Goal: Information Seeking & Learning: Learn about a topic

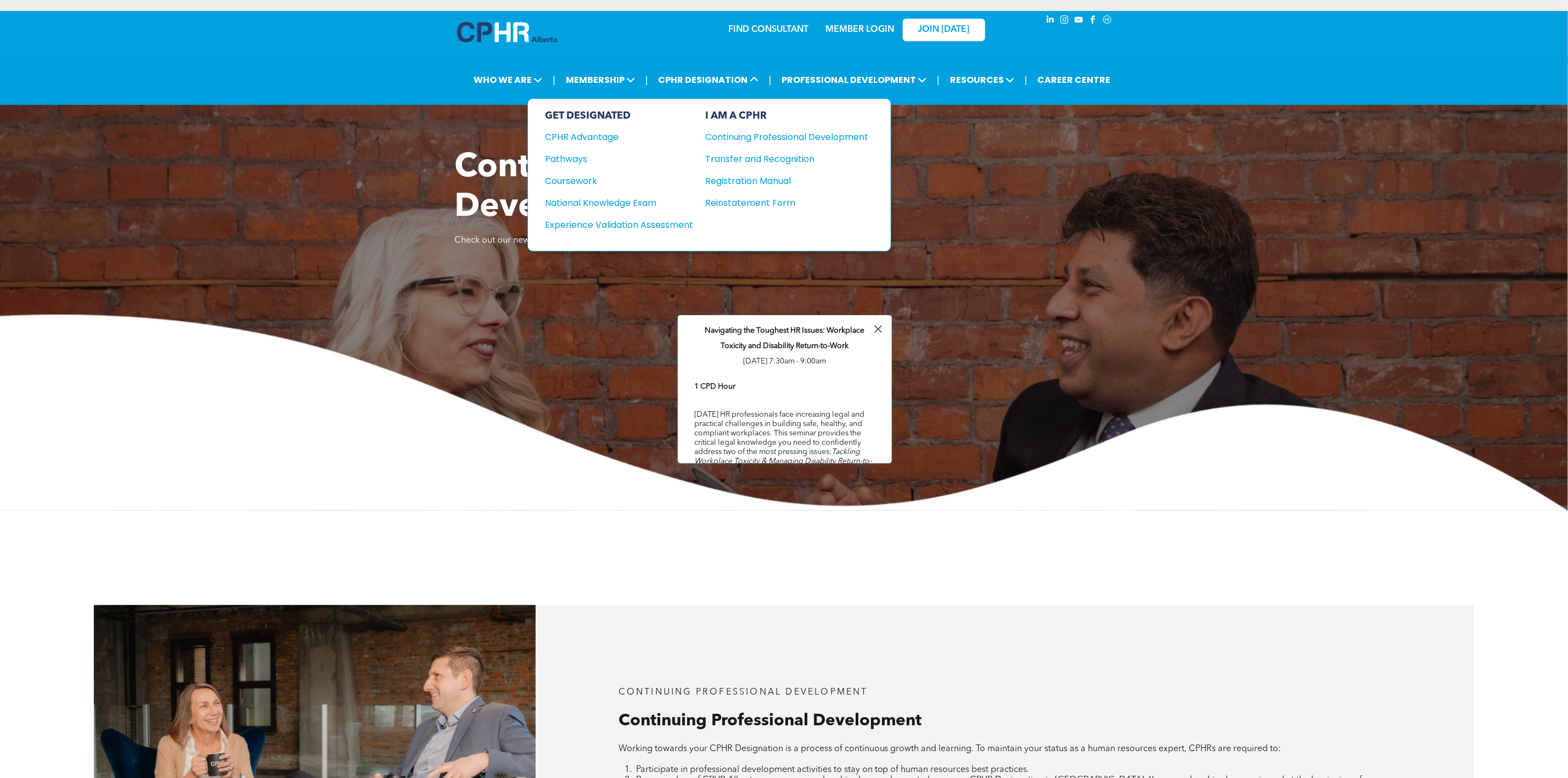
click at [639, 201] on div "National Knowledge Exam" at bounding box center [612, 202] width 133 height 14
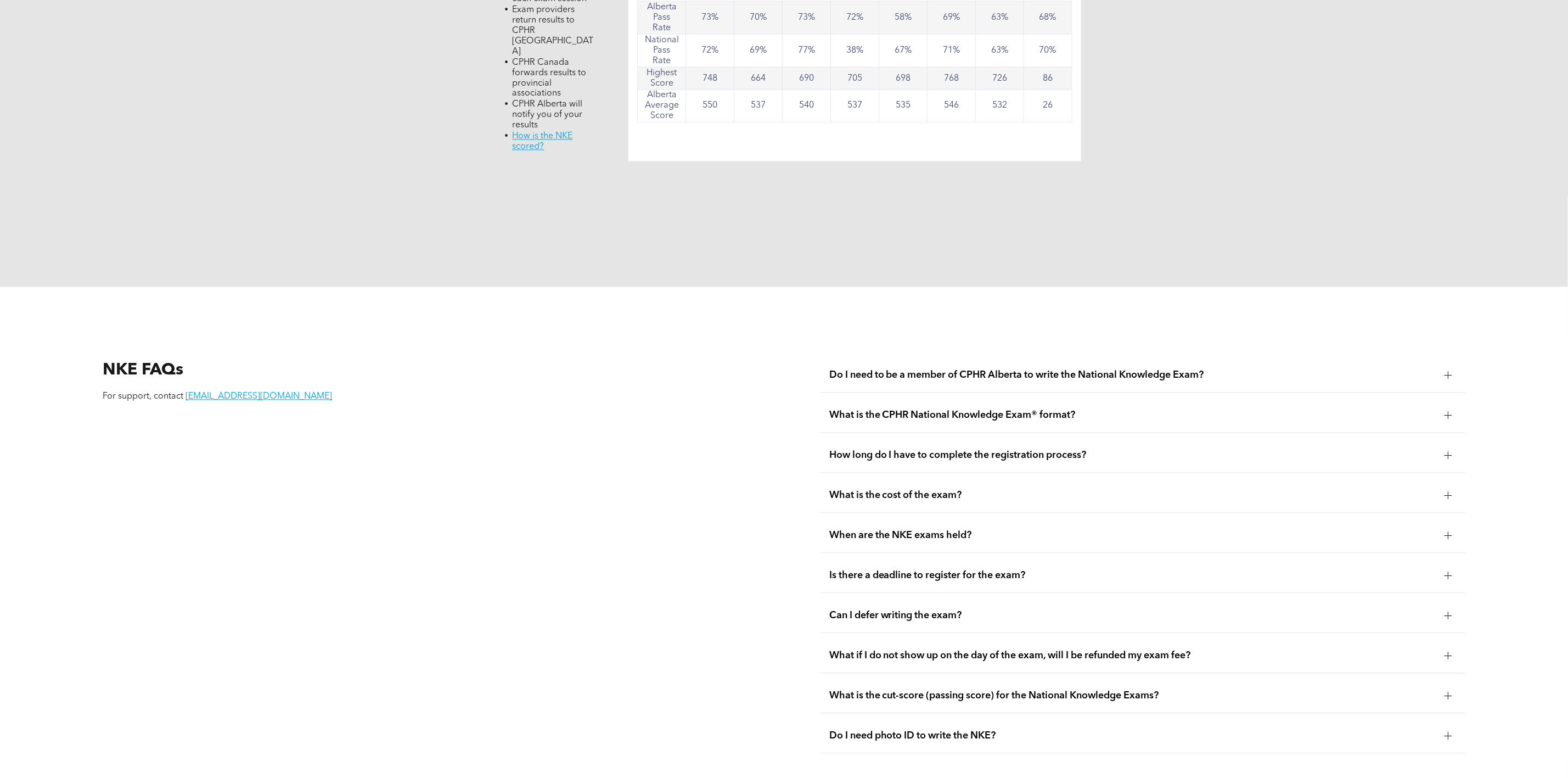
scroll to position [1482, 0]
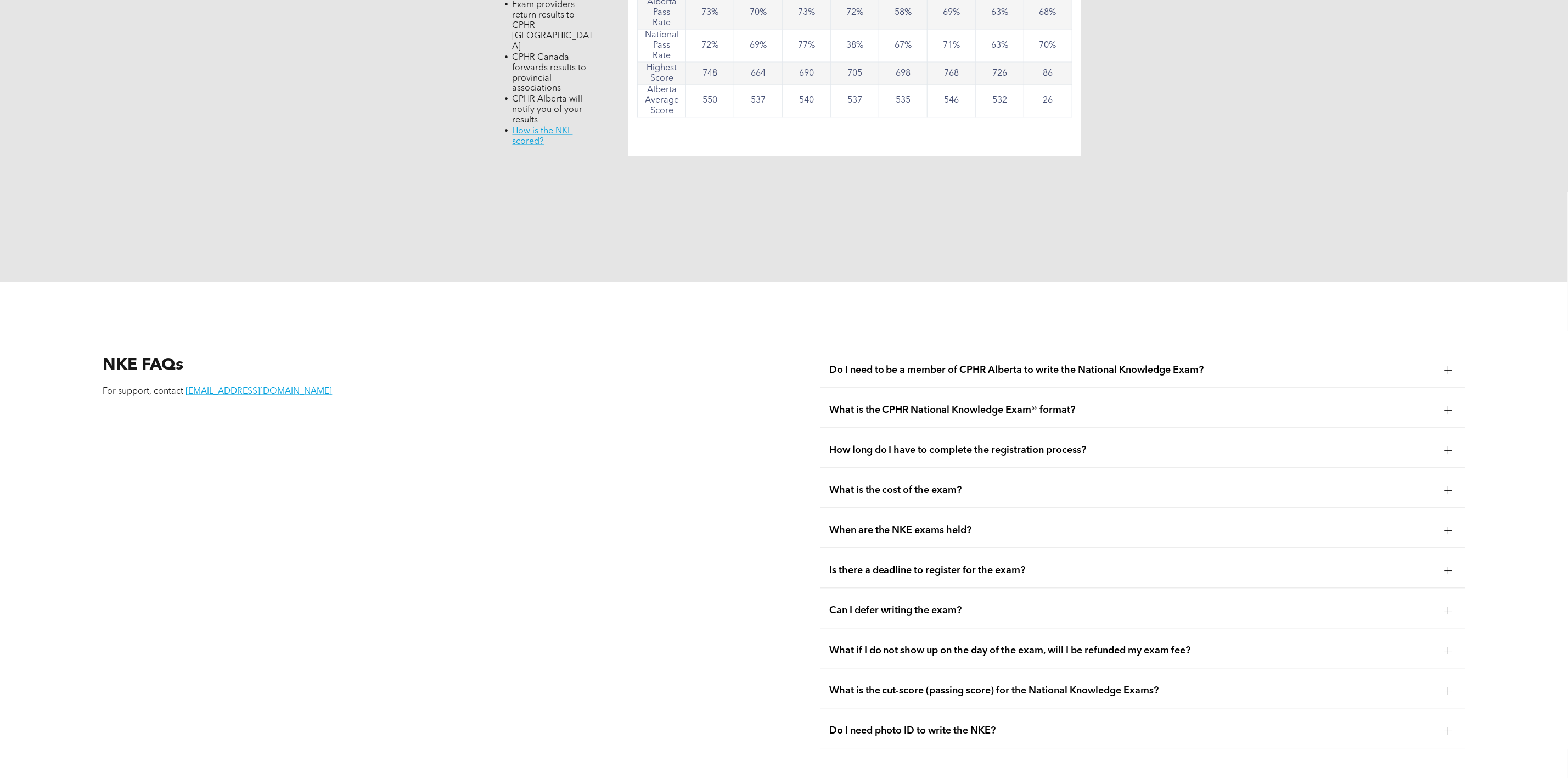
click at [890, 565] on span "Is there a deadline to register for the exam?" at bounding box center [1133, 570] width 607 height 12
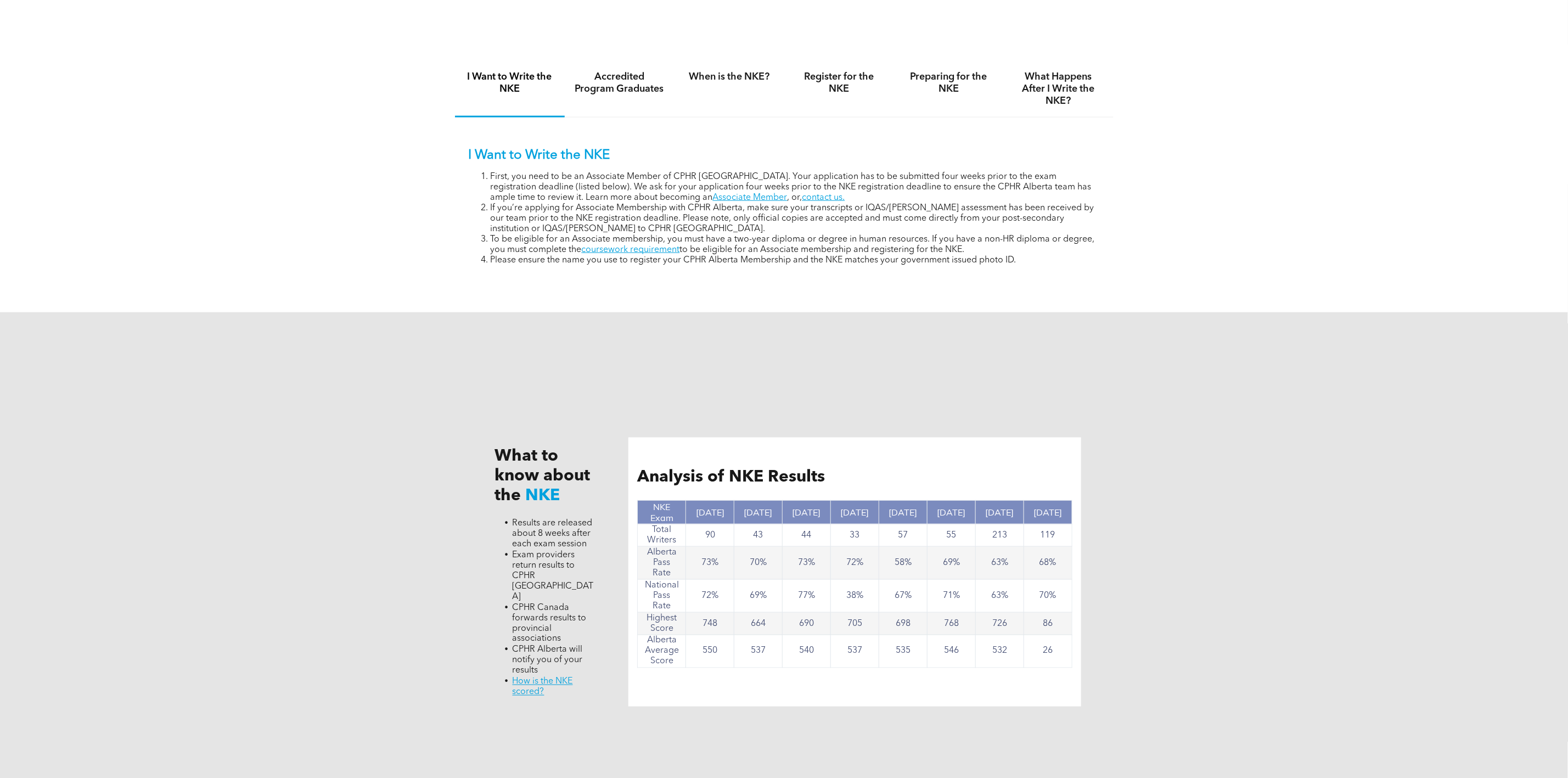
scroll to position [905, 0]
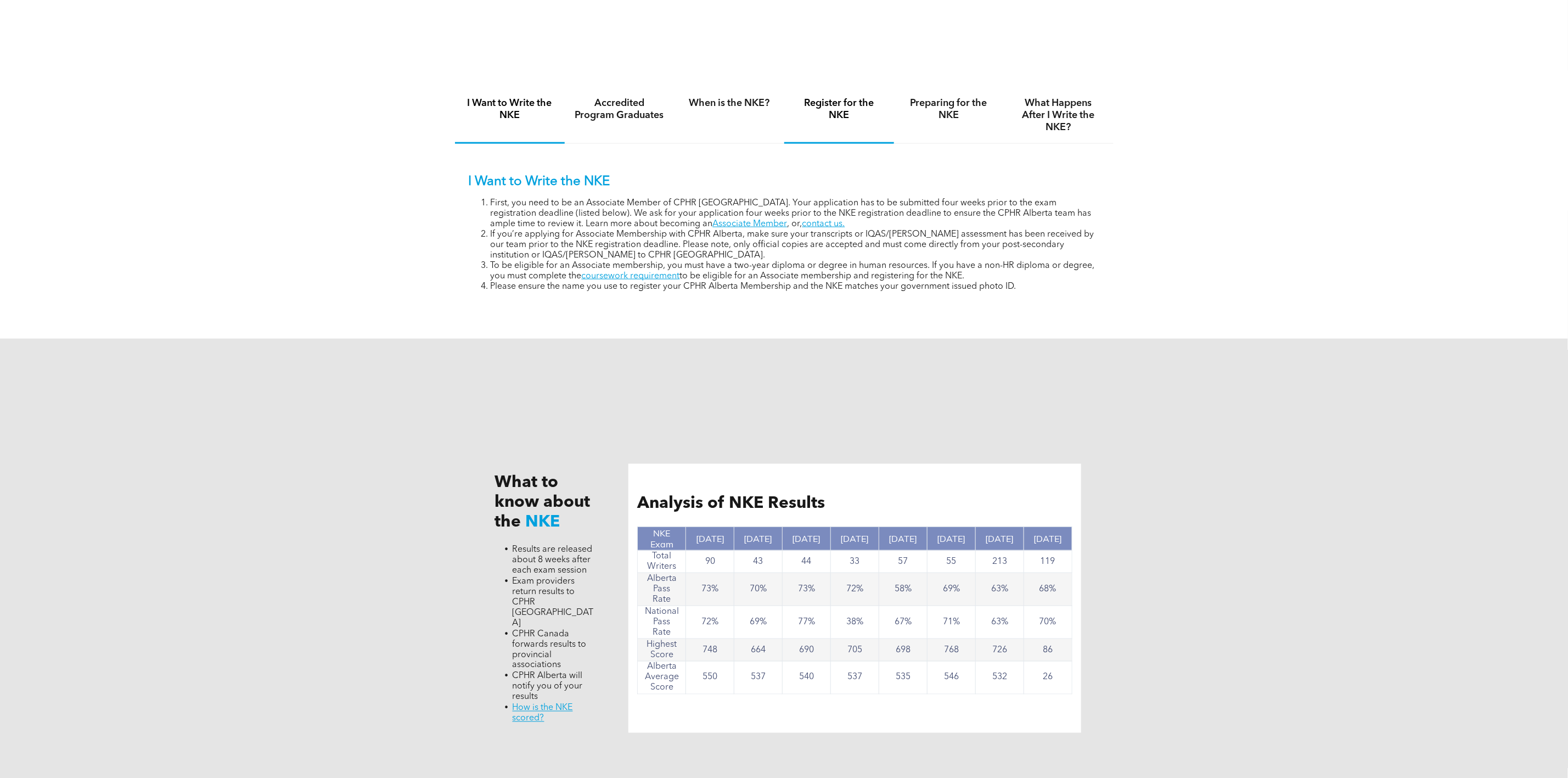
click at [867, 119] on h4 "Register for the NKE" at bounding box center [839, 110] width 90 height 24
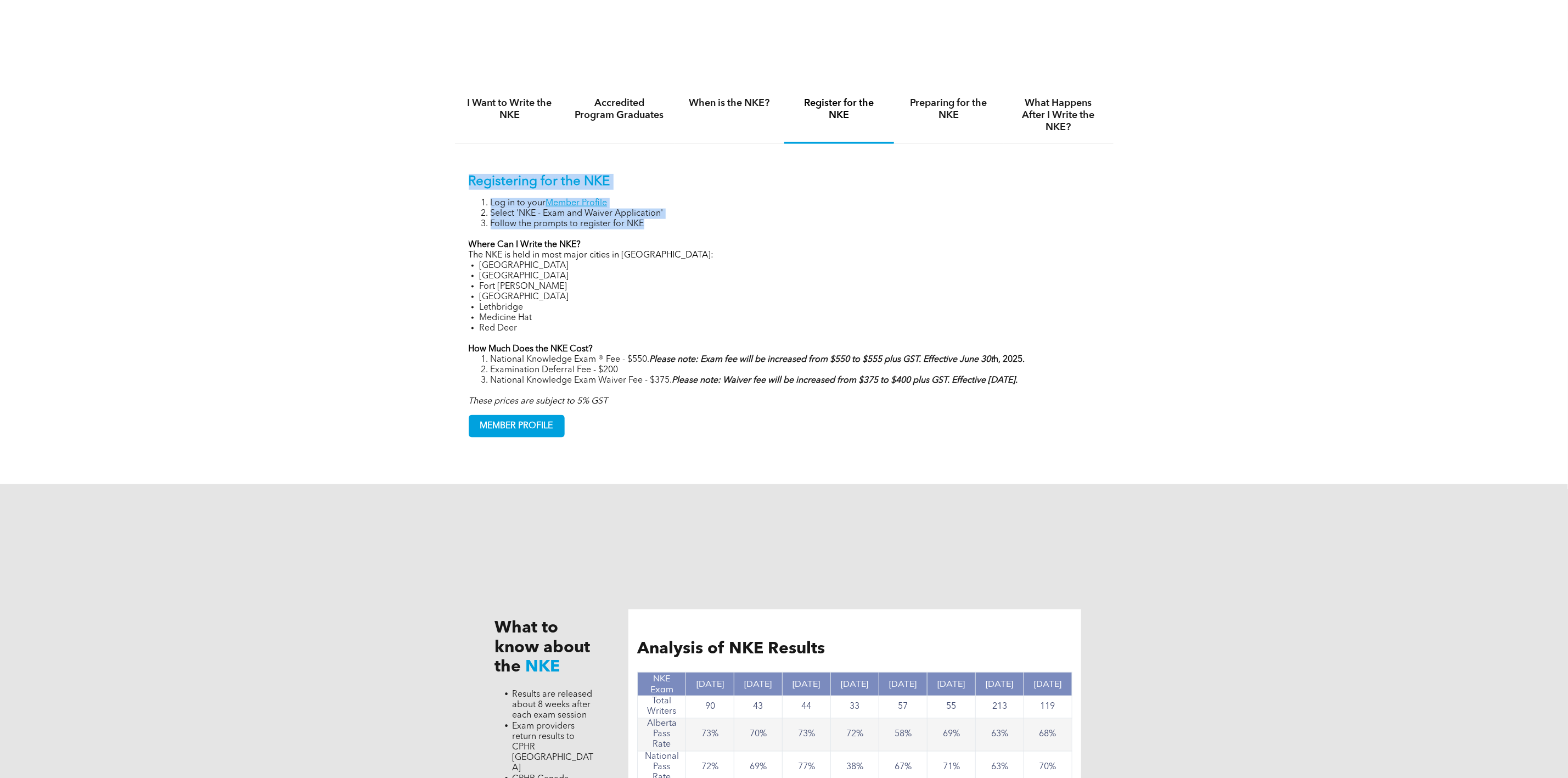
drag, startPoint x: 469, startPoint y: 180, endPoint x: 674, endPoint y: 234, distance: 212.0
click at [674, 234] on div "Registering for the NKE Log in to your Member Profile Select 'NKE - Exam and Wa…" at bounding box center [784, 290] width 631 height 233
copy div "Registering for the NKE Log in to your Member Profile Select 'NKE - Exam and Wa…"
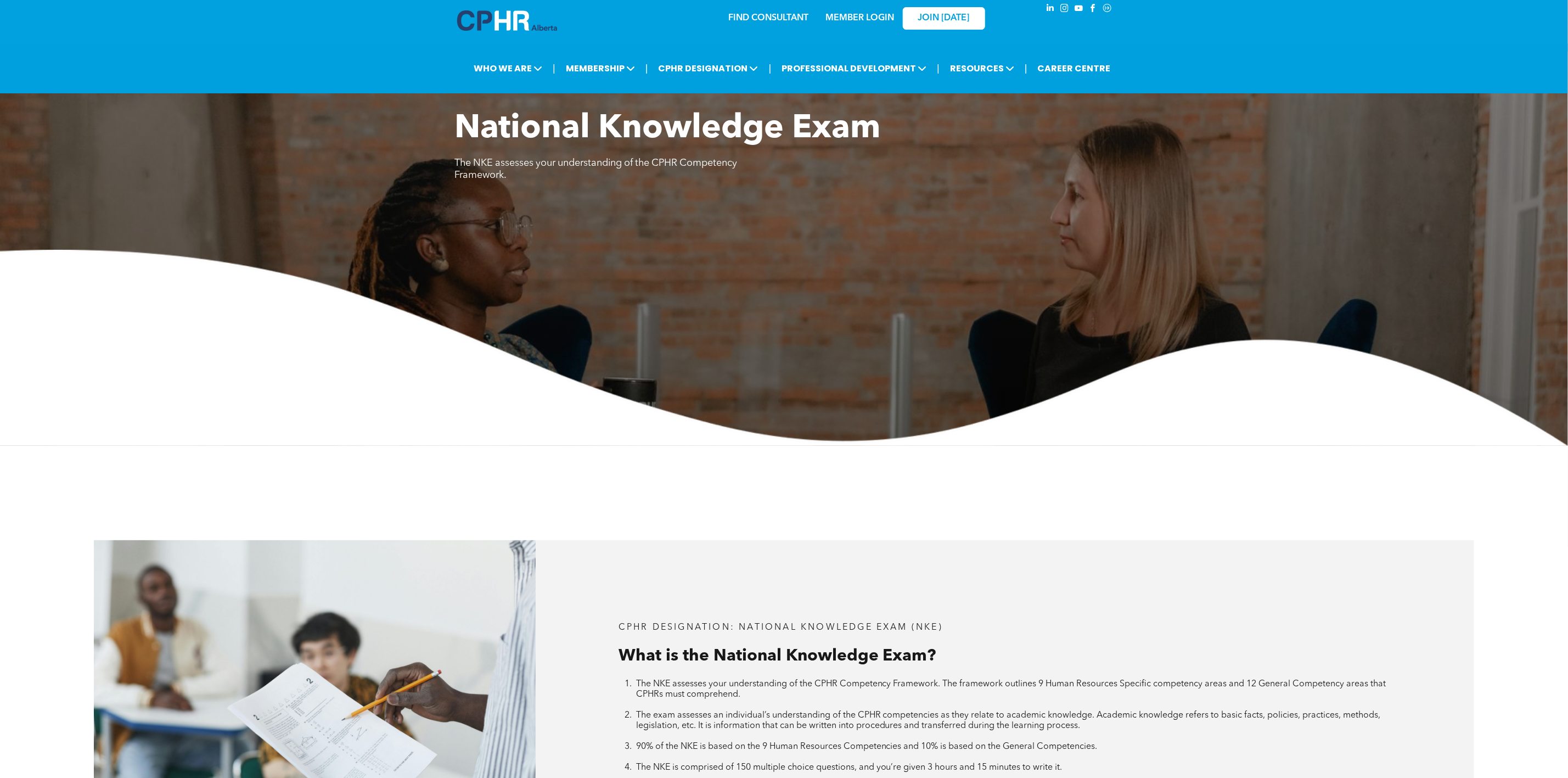
scroll to position [0, 0]
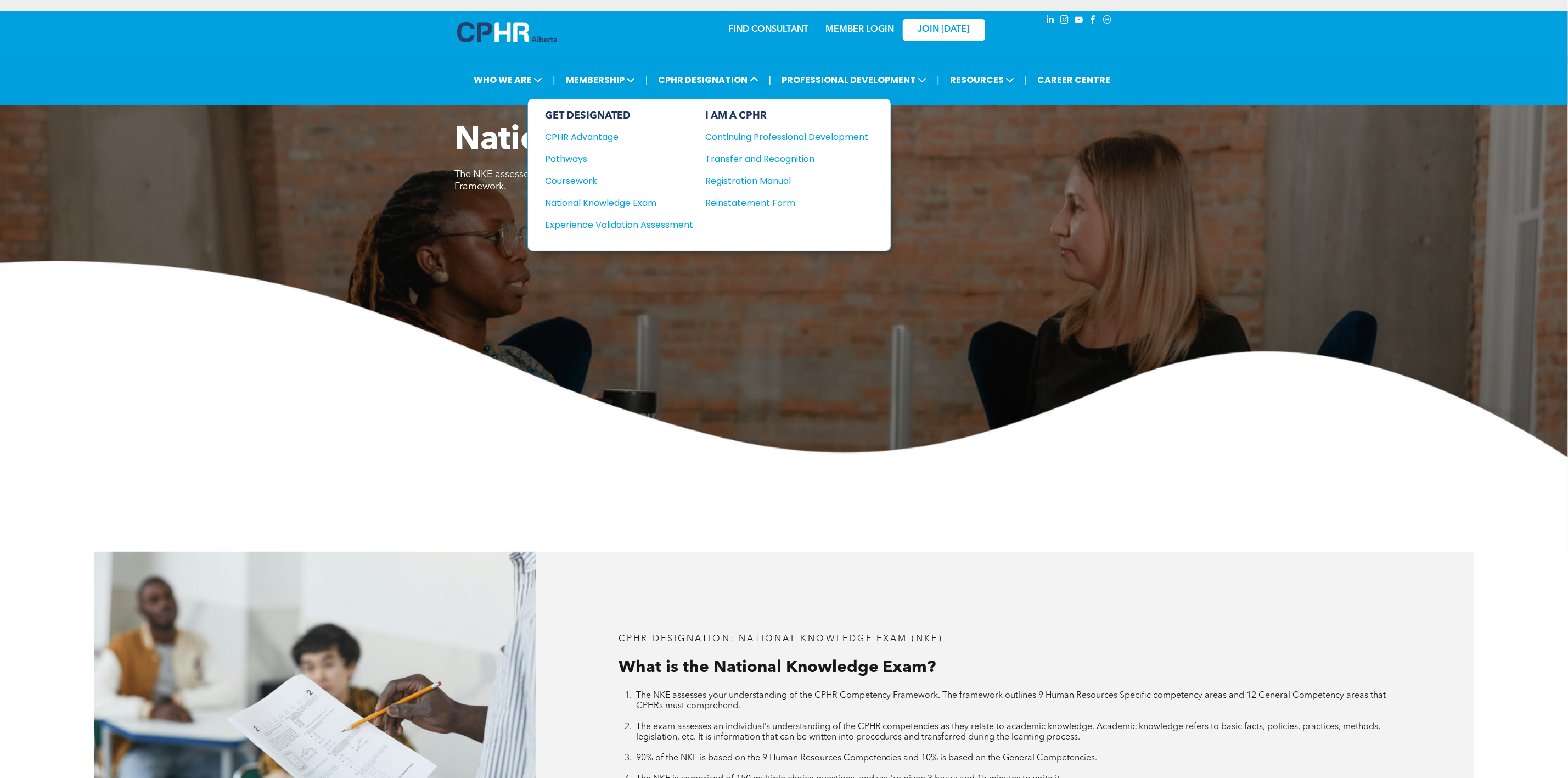
click at [677, 226] on div "Experience Validation Assessment" at bounding box center [612, 225] width 133 height 14
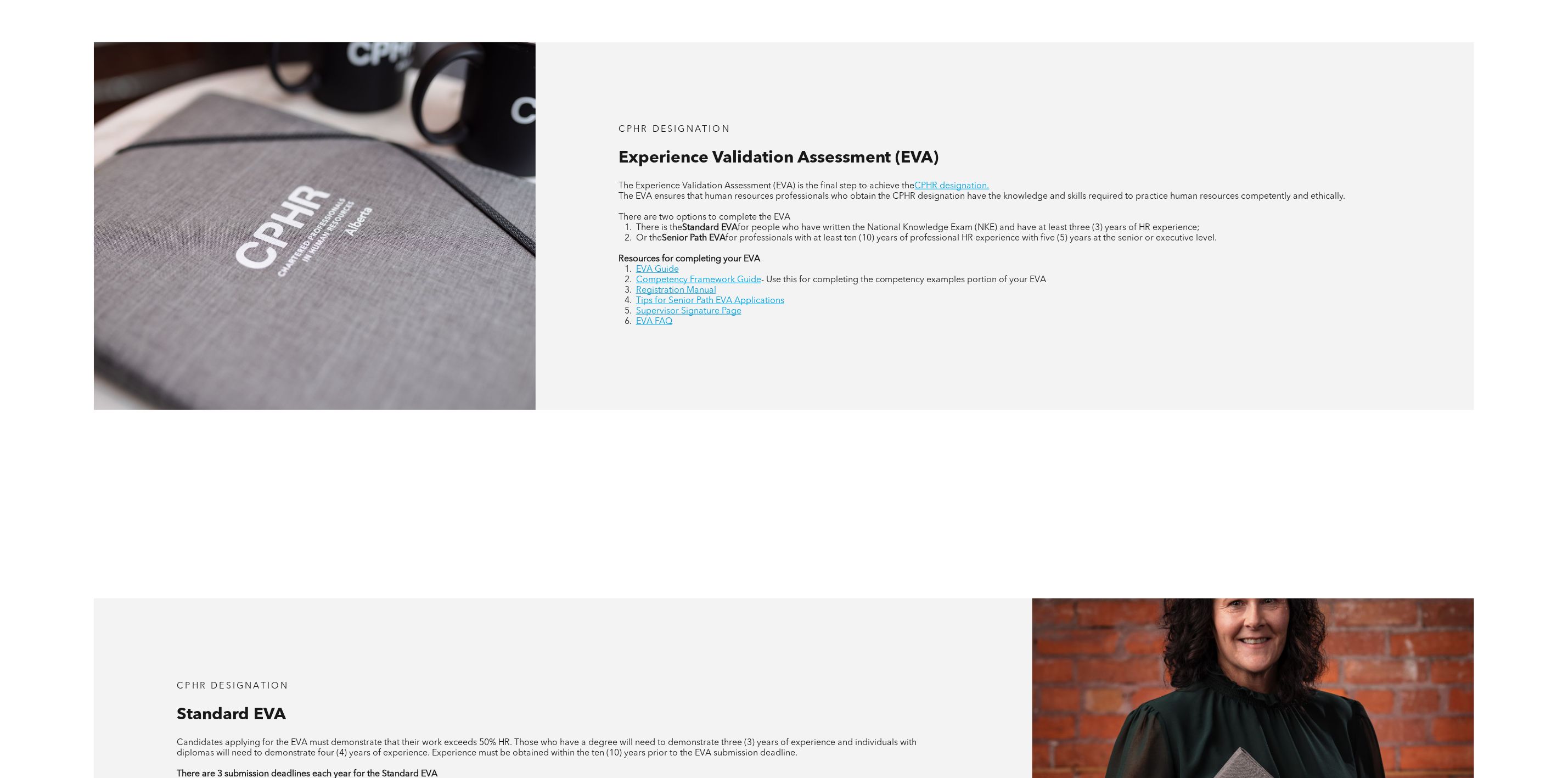
scroll to position [1070, 0]
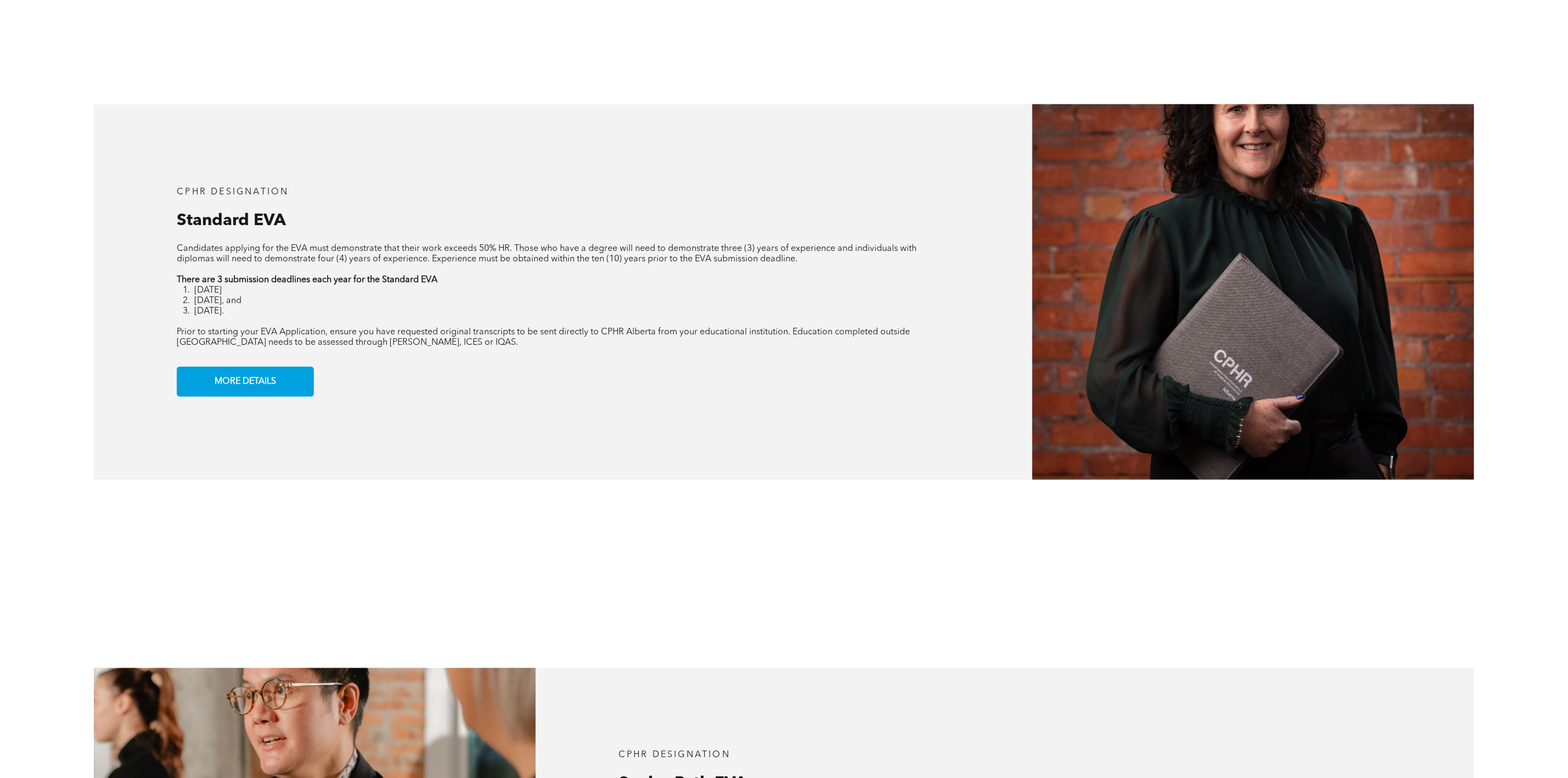
drag, startPoint x: 269, startPoint y: 317, endPoint x: 193, endPoint y: 320, distance: 76.1
click at [195, 316] on li "September 30th." at bounding box center [572, 311] width 755 height 10
click at [300, 323] on p at bounding box center [563, 321] width 772 height 10
drag, startPoint x: 300, startPoint y: 323, endPoint x: 198, endPoint y: 316, distance: 102.2
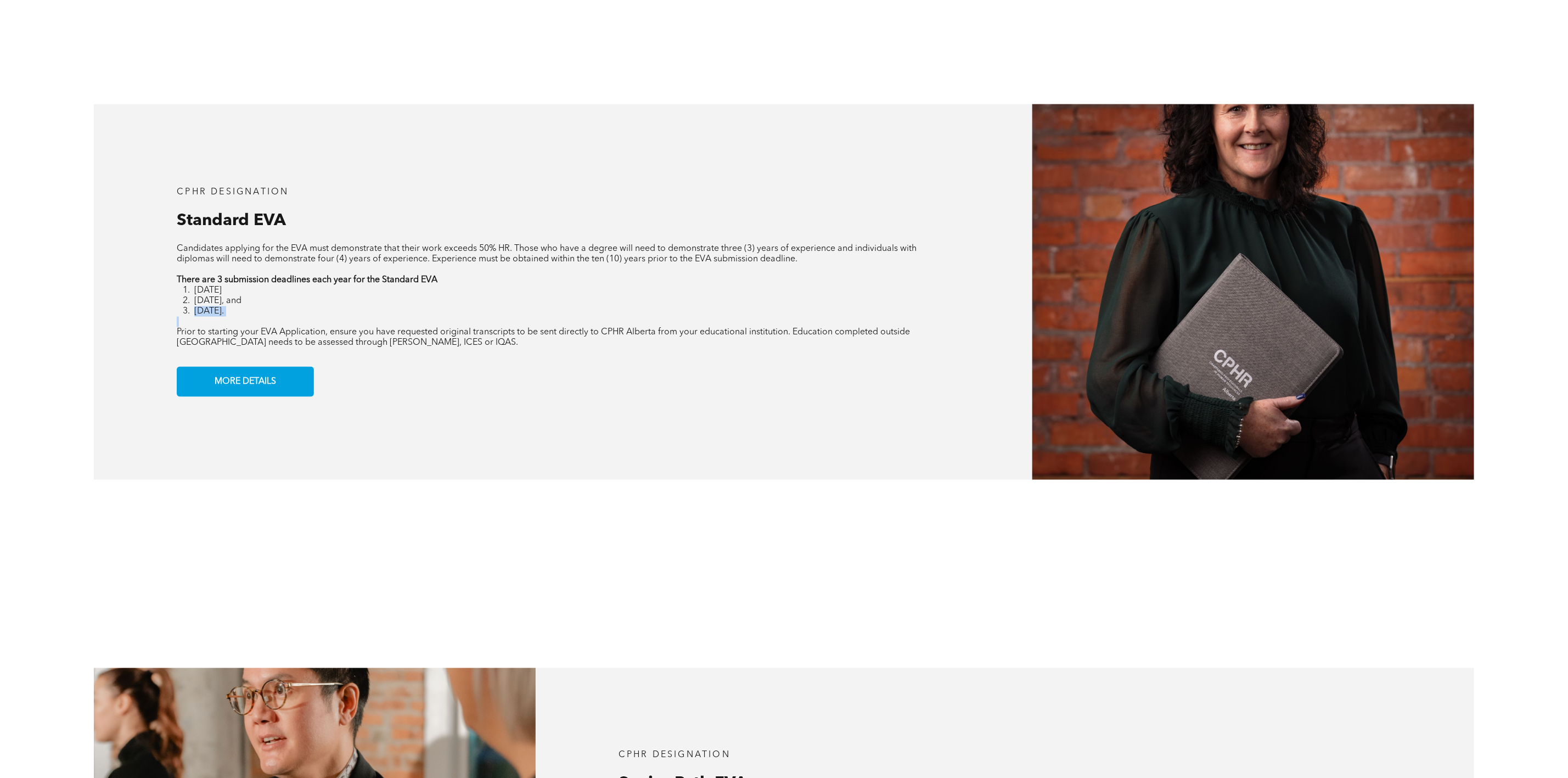
click at [198, 316] on div "Candidates applying for the EVA must demonstrate that their work exceeds 50% HR…" at bounding box center [563, 295] width 772 height 104
click at [140, 272] on div "CPHR DESIGNATION Standard EVA Candidates applying for the EVA must demonstrate …" at bounding box center [563, 291] width 938 height 375
click at [169, 156] on div "CPHR DESIGNATION Standard EVA Candidates applying for the EVA must demonstrate …" at bounding box center [563, 291] width 938 height 375
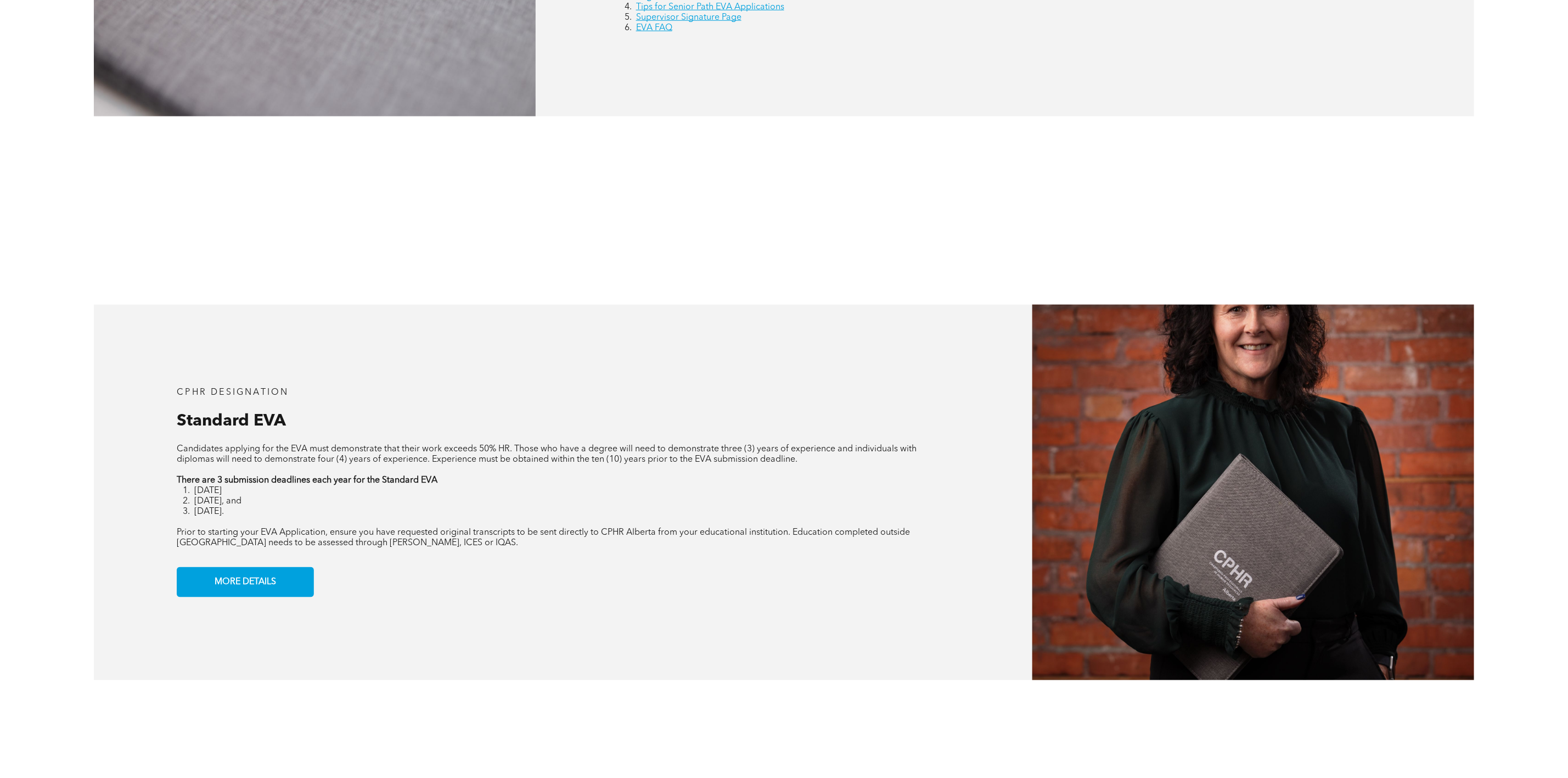
scroll to position [905, 0]
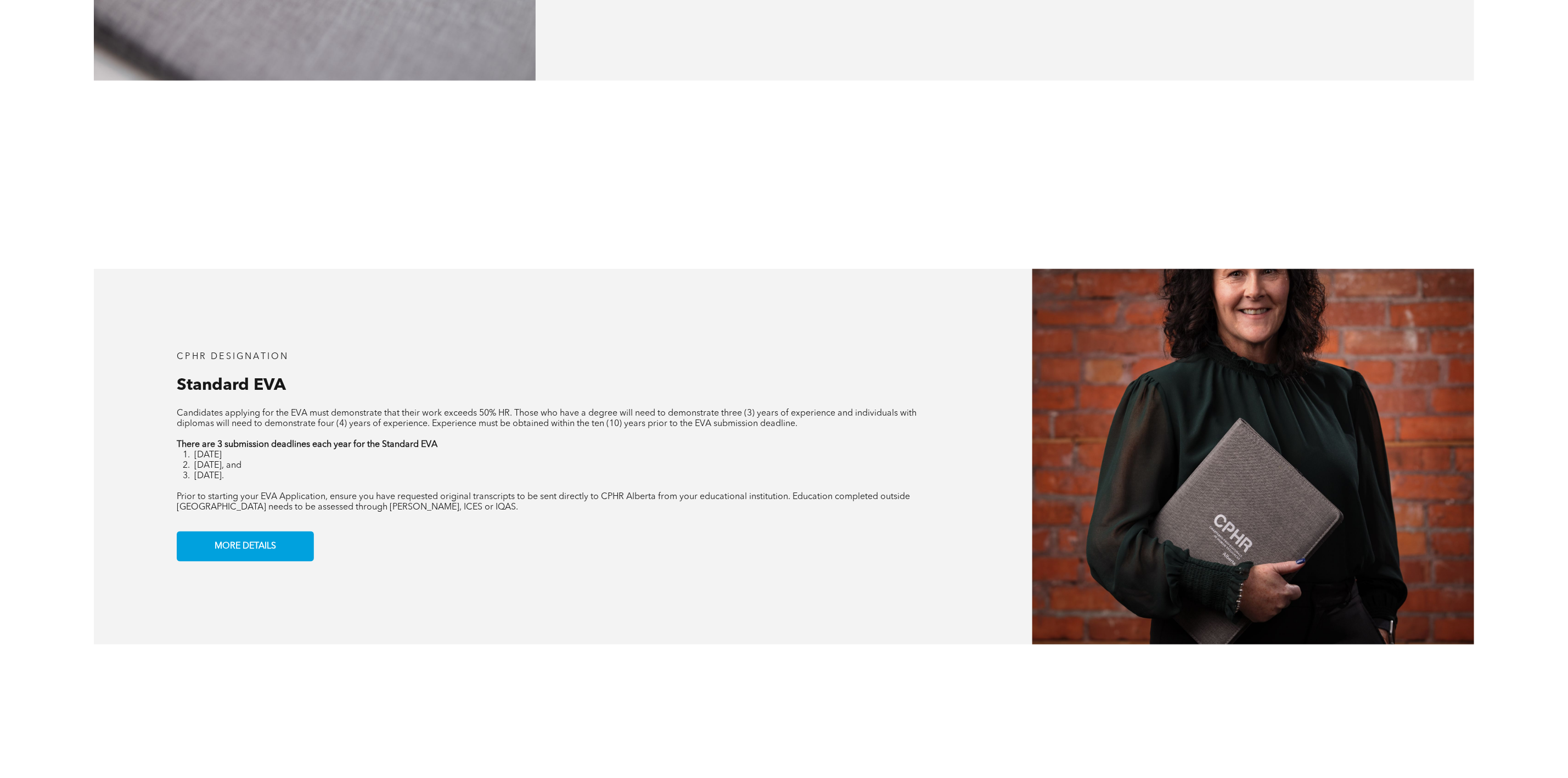
click at [380, 216] on div "CPHR DESIGNATION Standard EVA Candidates applying for the EVA must demonstrate …" at bounding box center [784, 457] width 1568 height 564
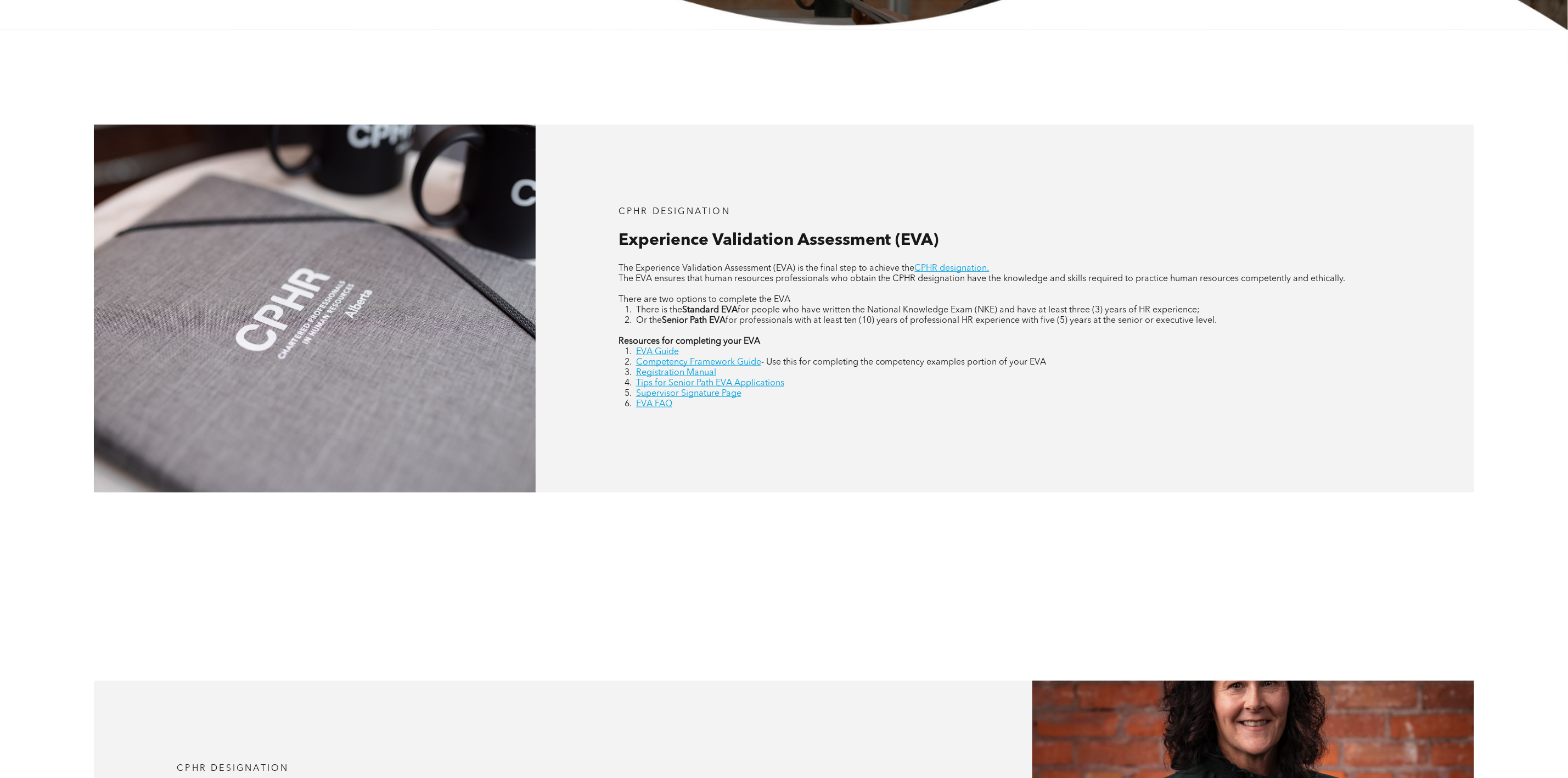
scroll to position [988, 0]
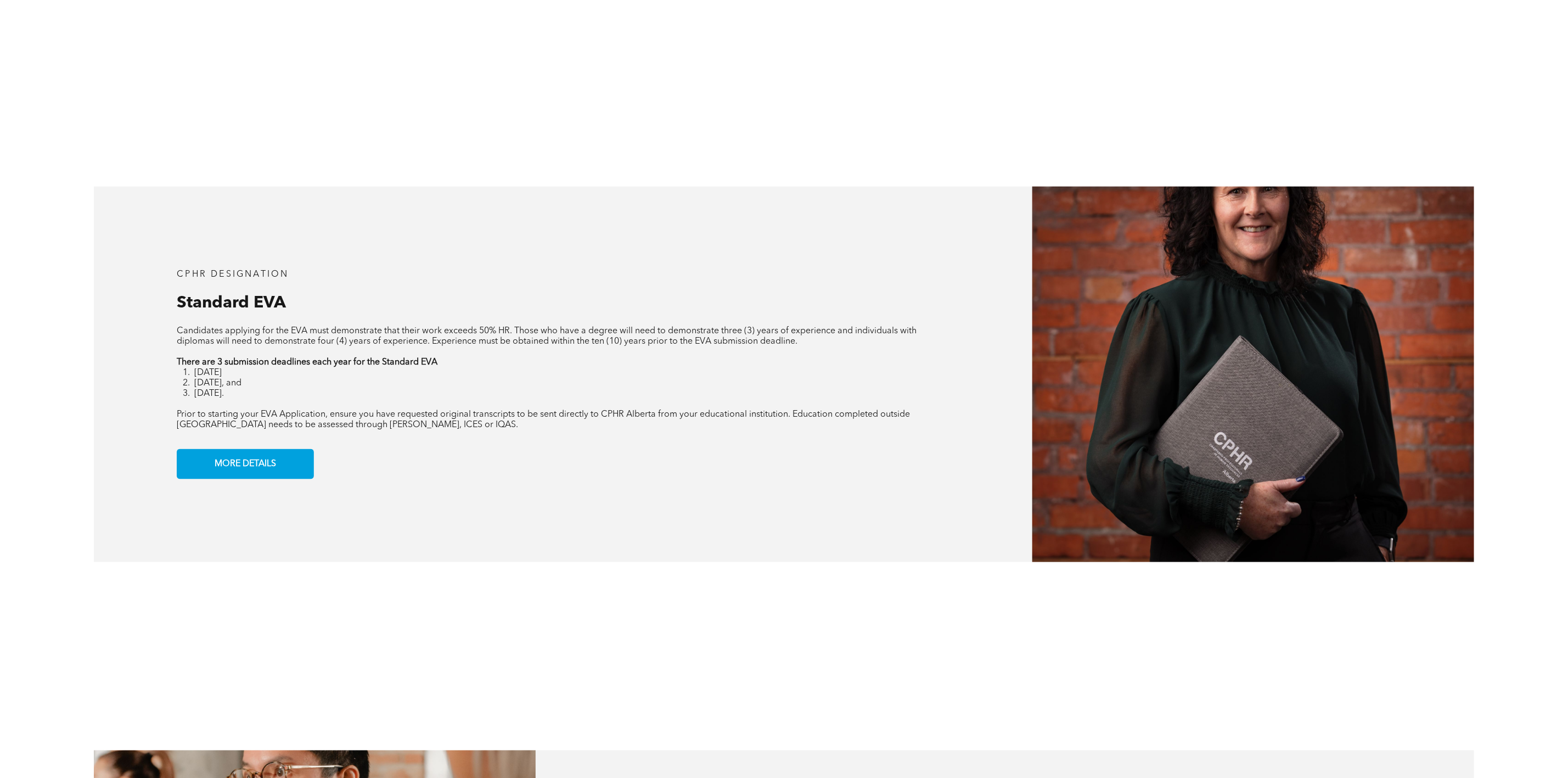
drag, startPoint x: 287, startPoint y: 404, endPoint x: 188, endPoint y: 399, distance: 99.1
click at [195, 399] on li "September 30th." at bounding box center [572, 393] width 755 height 10
click at [224, 398] on span "September 30th." at bounding box center [210, 393] width 30 height 8
drag, startPoint x: 267, startPoint y: 404, endPoint x: 191, endPoint y: 405, distance: 76.0
click at [195, 399] on li "September 30th." at bounding box center [572, 393] width 755 height 10
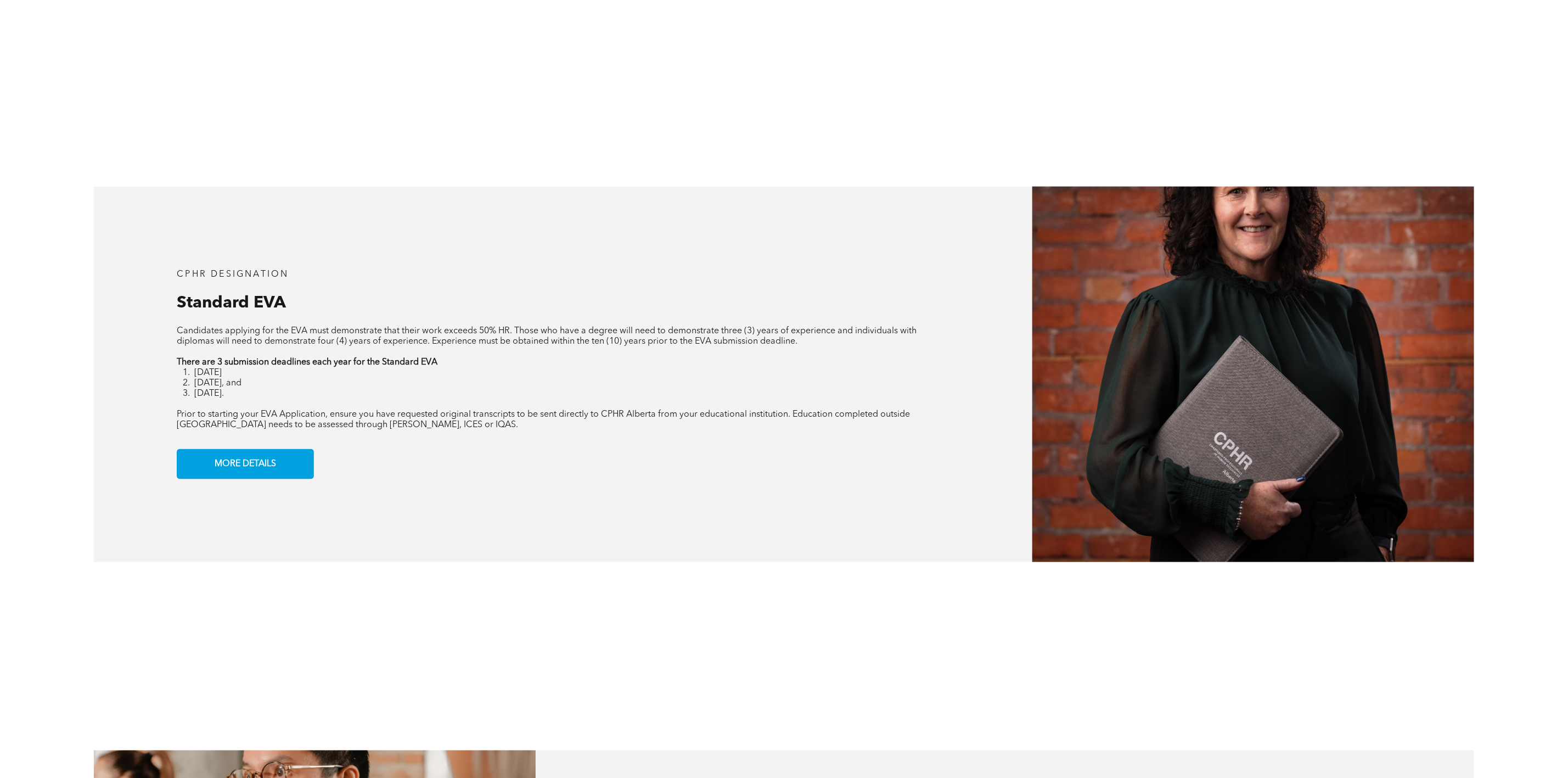
click at [271, 377] on li "January 31st" at bounding box center [572, 373] width 755 height 10
drag, startPoint x: 259, startPoint y: 382, endPoint x: 152, endPoint y: 376, distance: 107.2
click at [152, 376] on div "CPHR DESIGNATION Standard EVA Candidates applying for the EVA must demonstrate …" at bounding box center [563, 374] width 938 height 375
click at [160, 238] on div "CPHR DESIGNATION Standard EVA Candidates applying for the EVA must demonstrate …" at bounding box center [563, 374] width 938 height 375
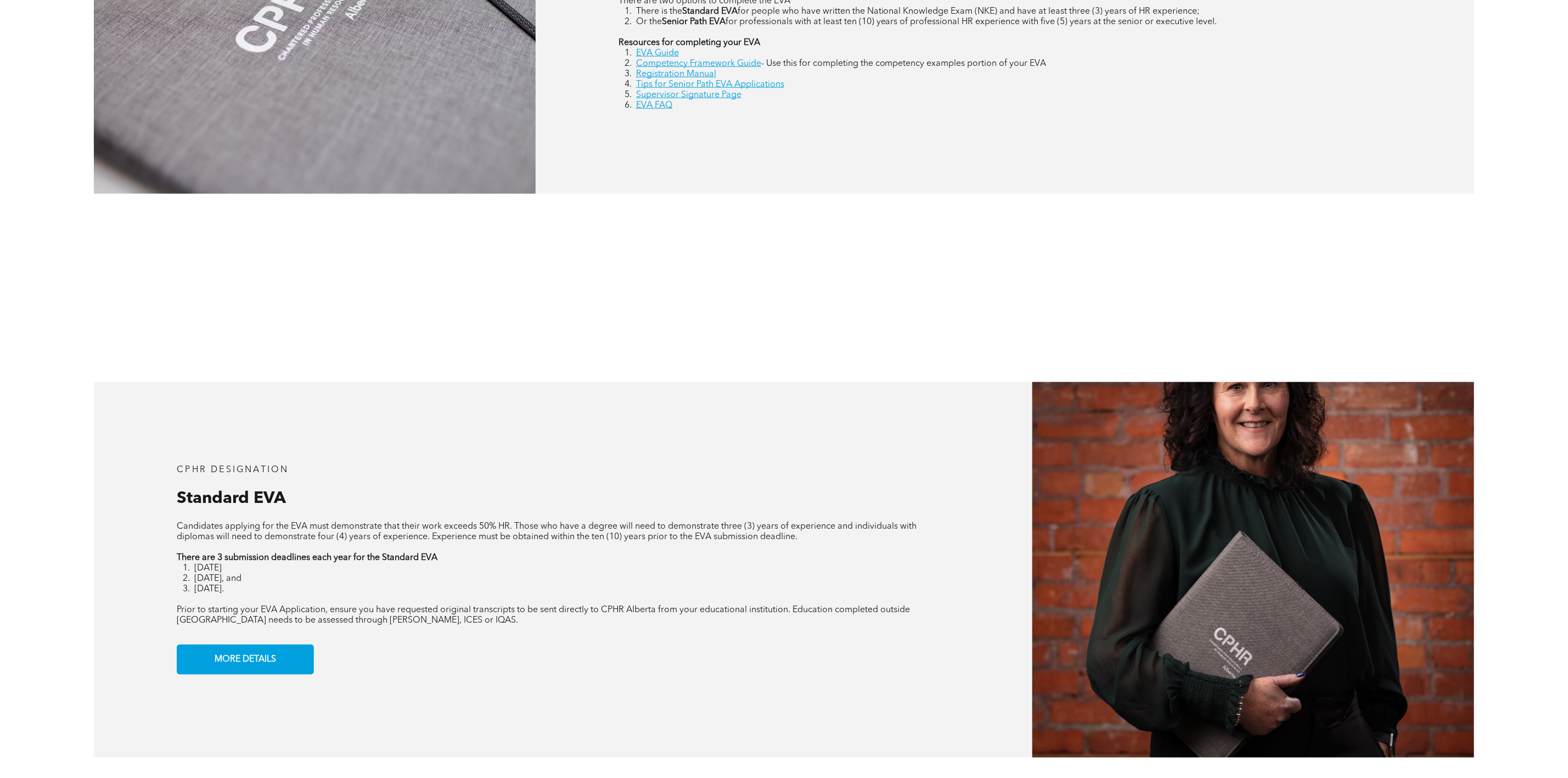
scroll to position [1070, 0]
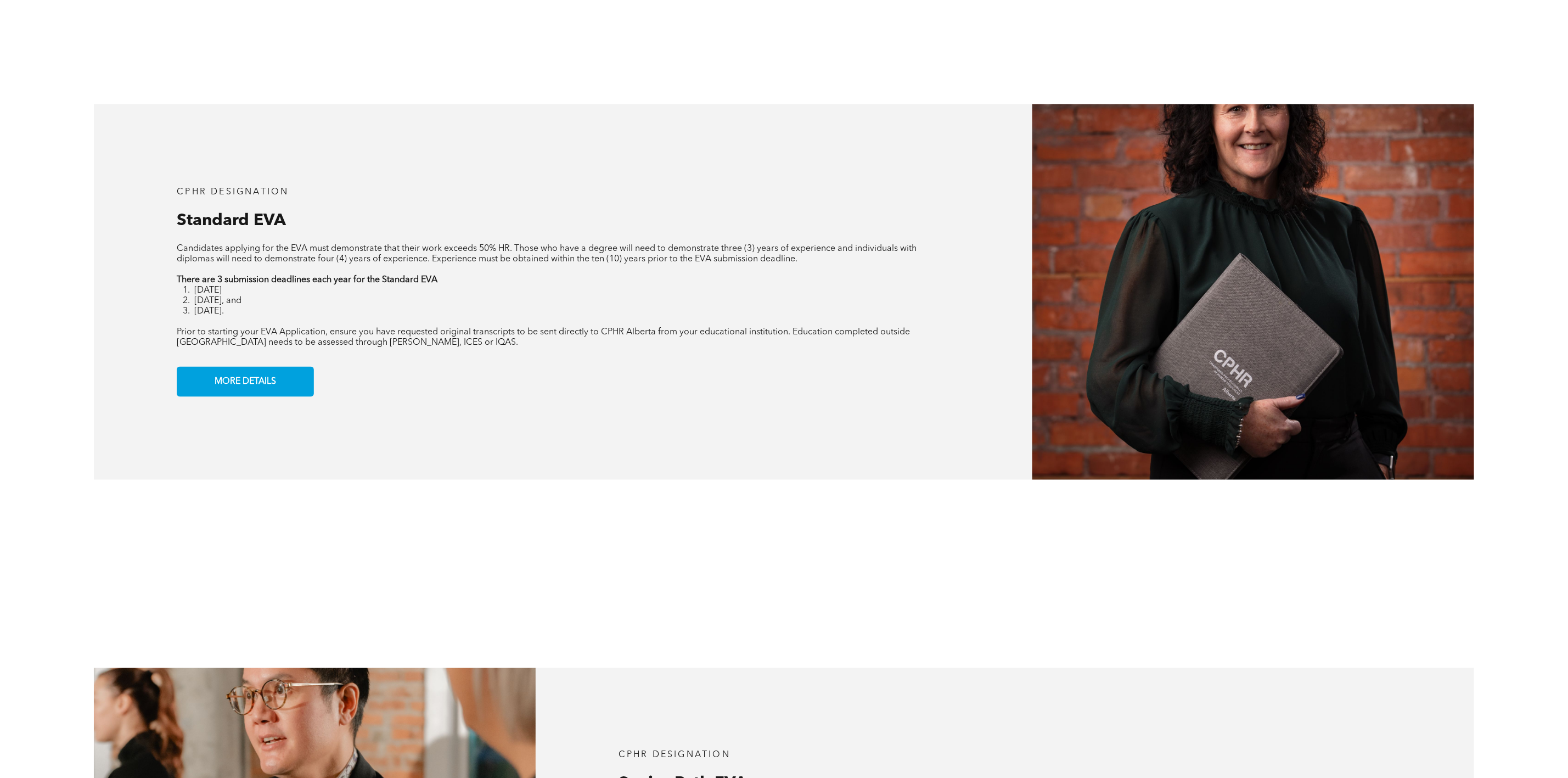
drag, startPoint x: 275, startPoint y: 311, endPoint x: 272, endPoint y: 316, distance: 5.8
click at [272, 316] on ol "January 31st May 31st, and September 30th." at bounding box center [563, 301] width 772 height 31
click at [272, 316] on li "September 30th." at bounding box center [572, 311] width 755 height 10
drag, startPoint x: 272, startPoint y: 316, endPoint x: 210, endPoint y: 312, distance: 62.1
click at [210, 312] on li "September 30th." at bounding box center [572, 311] width 755 height 10
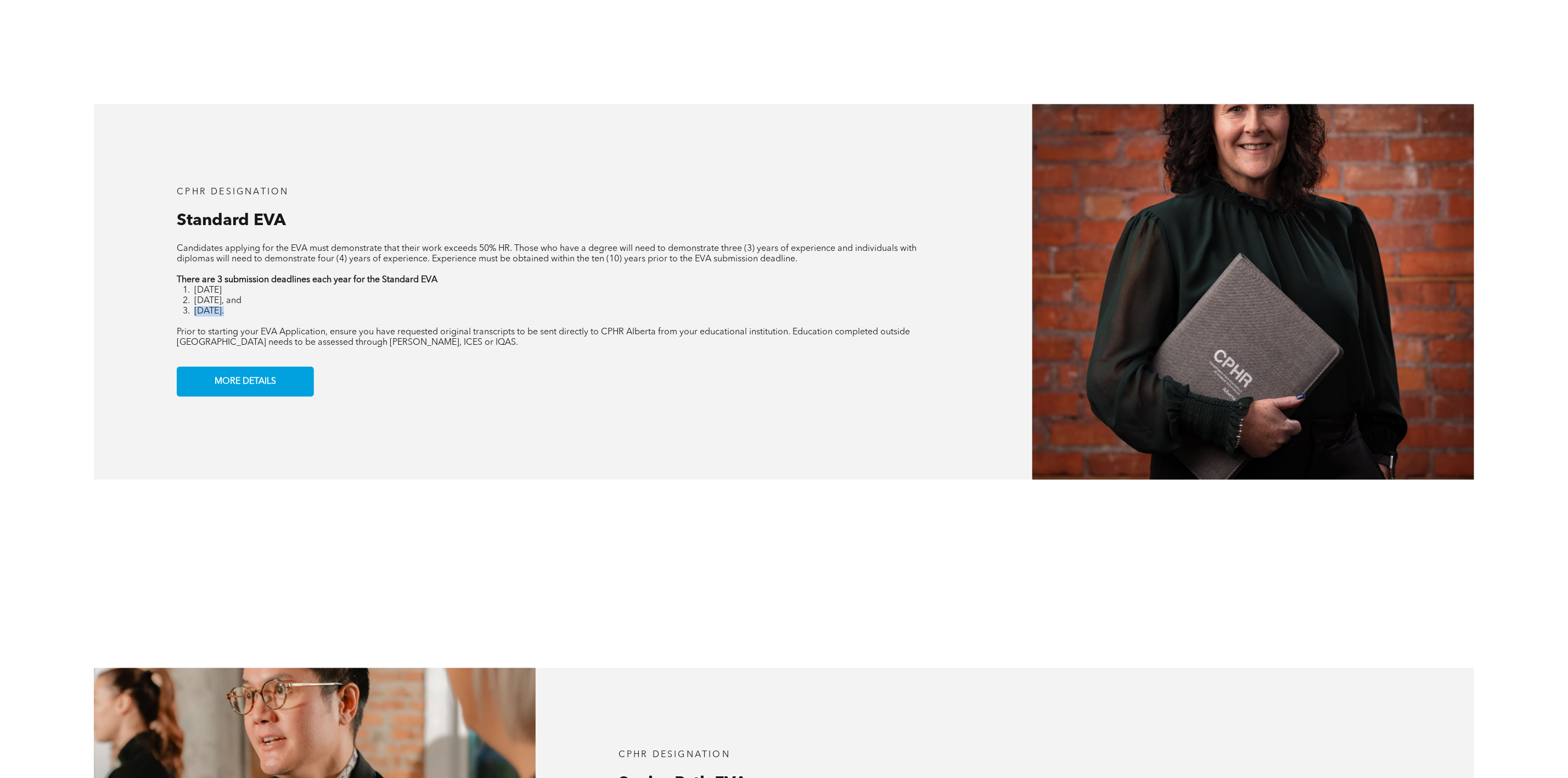
click at [295, 323] on p at bounding box center [563, 321] width 772 height 10
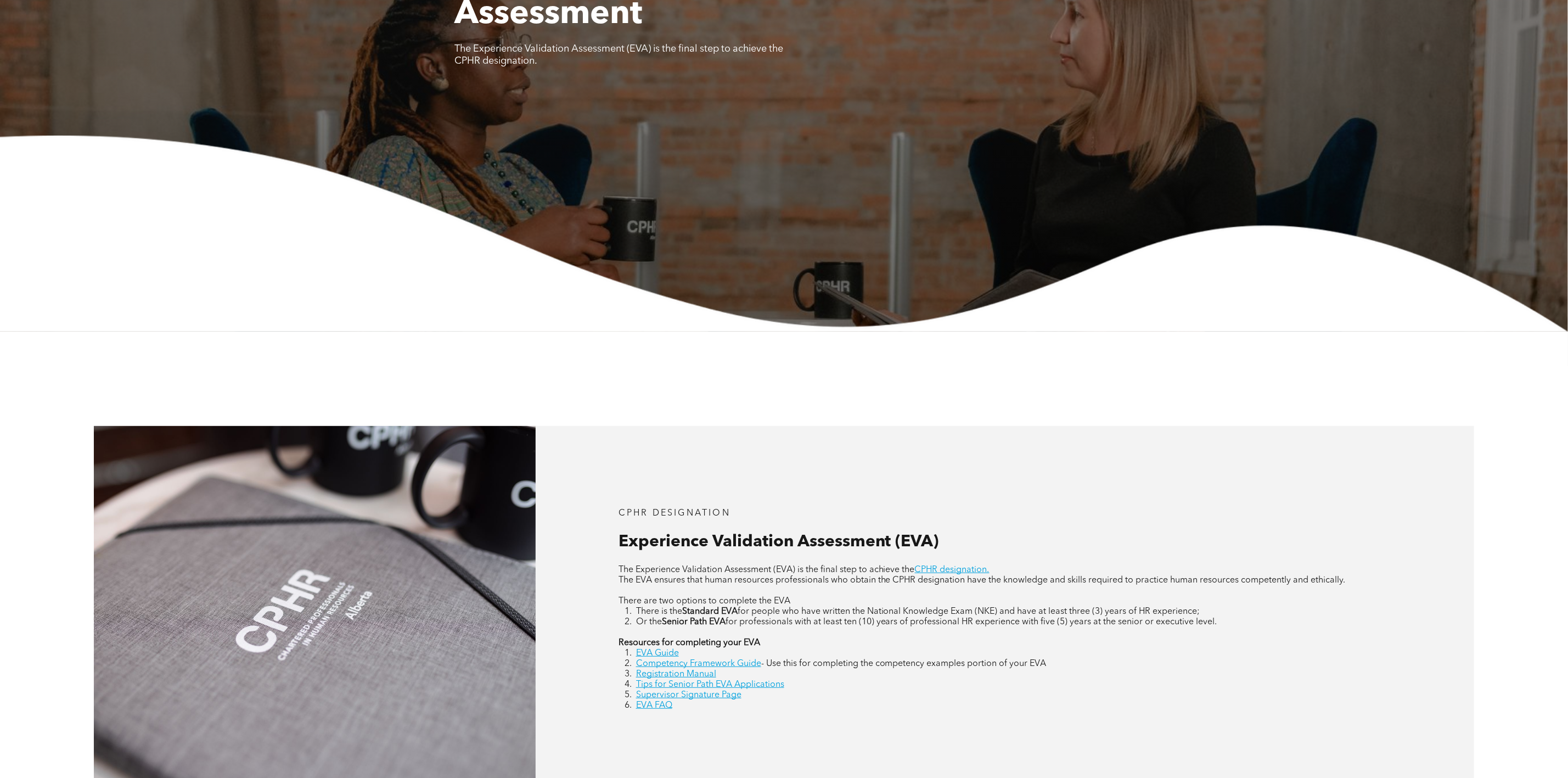
scroll to position [0, 0]
